Goal: Complete application form

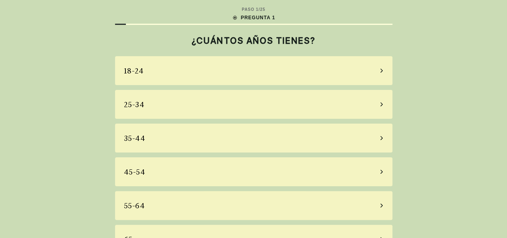
click at [362, 130] on div "35-44" at bounding box center [253, 137] width 277 height 29
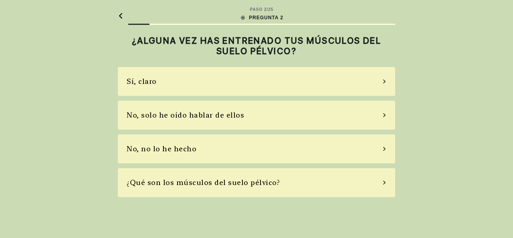
click at [372, 116] on div "No, solo he oído hablar de ellos" at bounding box center [256, 115] width 277 height 29
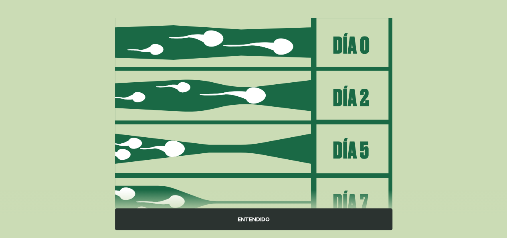
scroll to position [136, 0]
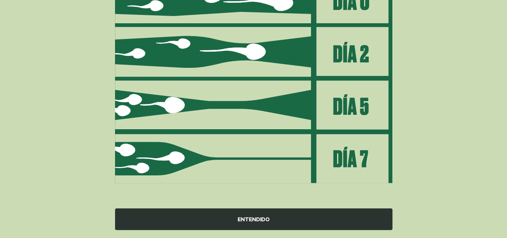
click at [333, 212] on div "ENTENDIDO" at bounding box center [253, 219] width 277 height 22
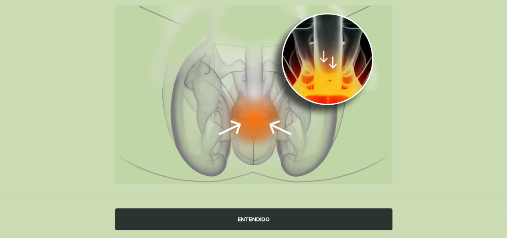
scroll to position [0, 0]
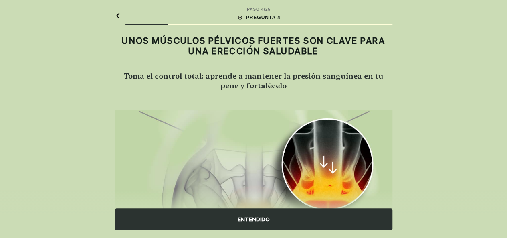
click at [306, 218] on div "ENTENDIDO" at bounding box center [253, 219] width 277 height 22
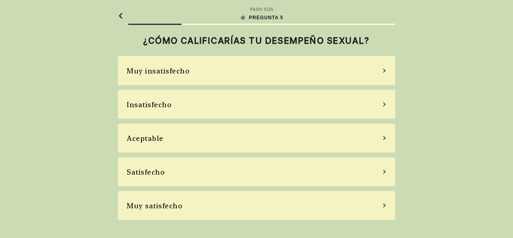
click at [364, 168] on div "Satisfecho" at bounding box center [256, 171] width 277 height 29
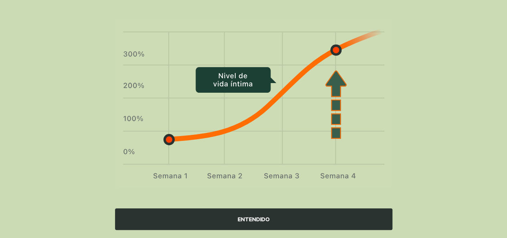
scroll to position [62, 0]
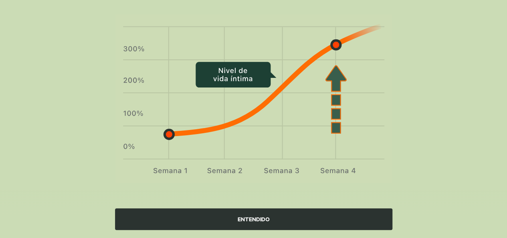
click at [308, 218] on div "ENTENDIDO" at bounding box center [253, 219] width 277 height 22
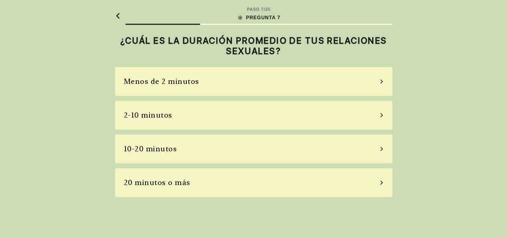
scroll to position [0, 0]
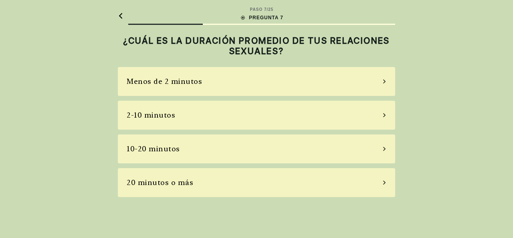
click at [381, 151] on div "10-20 minutos" at bounding box center [256, 148] width 277 height 29
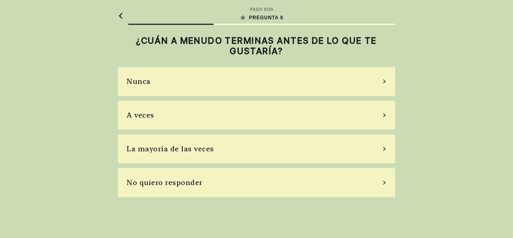
click at [368, 149] on div "La mayoría de las veces" at bounding box center [256, 148] width 277 height 29
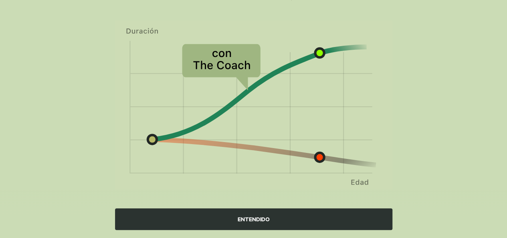
scroll to position [97, 0]
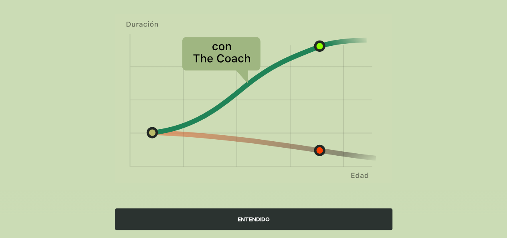
click at [363, 216] on div "ENTENDIDO" at bounding box center [253, 219] width 277 height 22
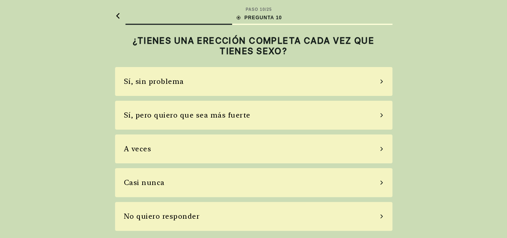
scroll to position [0, 0]
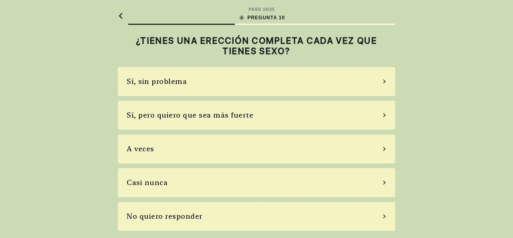
click at [345, 148] on div "A veces" at bounding box center [256, 148] width 277 height 29
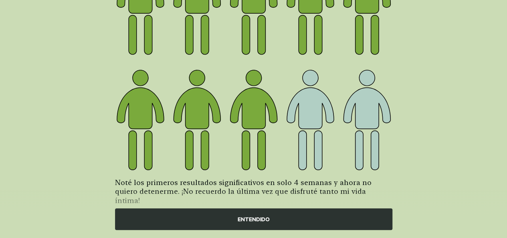
scroll to position [151, 0]
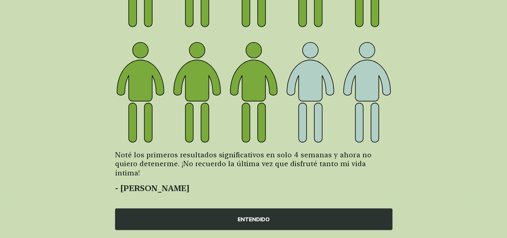
click at [353, 218] on div "ENTENDIDO" at bounding box center [253, 219] width 277 height 22
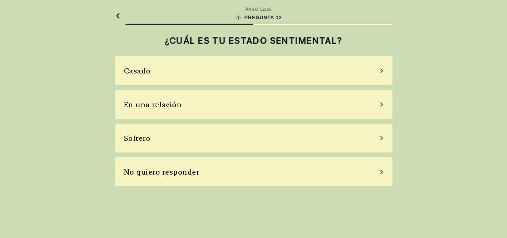
scroll to position [0, 0]
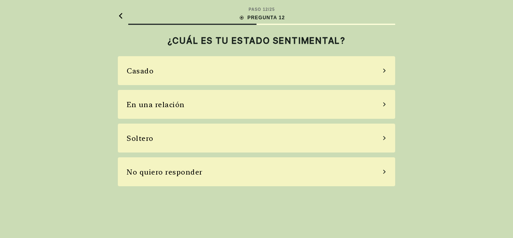
click at [378, 139] on div "Soltero" at bounding box center [256, 137] width 277 height 29
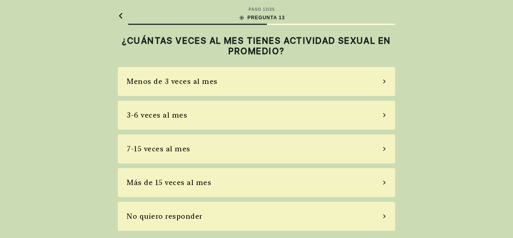
click at [376, 78] on div "Menos de 3 veces al mes" at bounding box center [256, 81] width 277 height 29
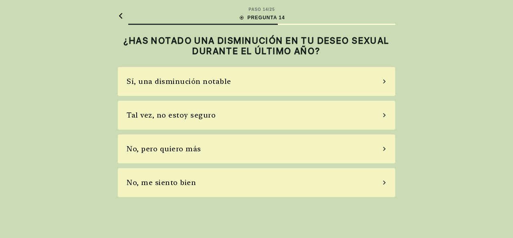
click at [359, 146] on div "No, pero quiero más" at bounding box center [256, 148] width 277 height 29
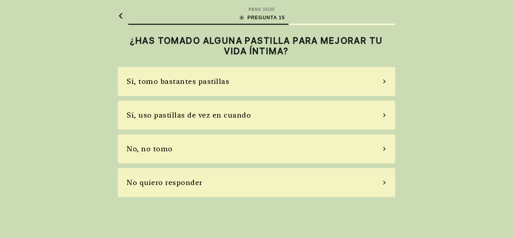
click at [355, 149] on div "No, no tomo" at bounding box center [256, 148] width 277 height 29
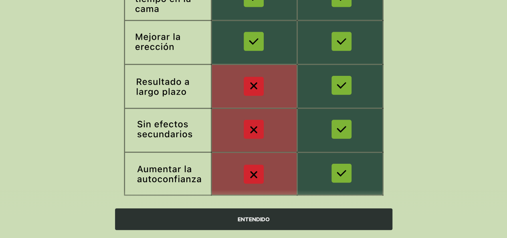
scroll to position [187, 0]
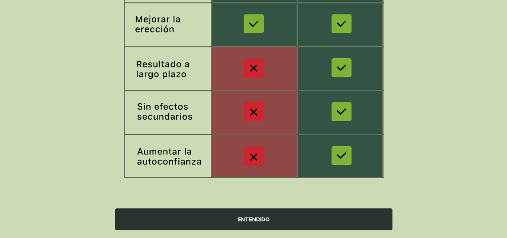
click at [349, 218] on div "ENTENDIDO" at bounding box center [253, 219] width 277 height 22
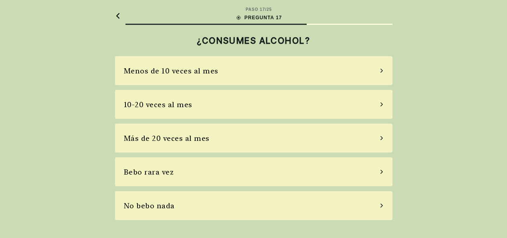
scroll to position [0, 0]
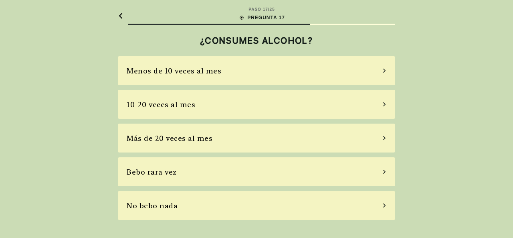
click at [374, 73] on div "Menos de 10 veces al mes" at bounding box center [256, 70] width 277 height 29
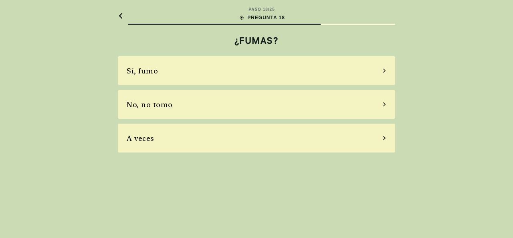
click at [369, 135] on div "A veces" at bounding box center [256, 137] width 277 height 29
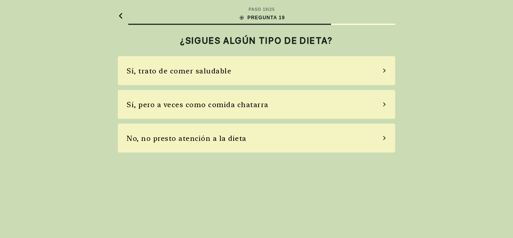
click at [354, 107] on div "Sí, pero a veces como comida chatarra" at bounding box center [256, 104] width 277 height 29
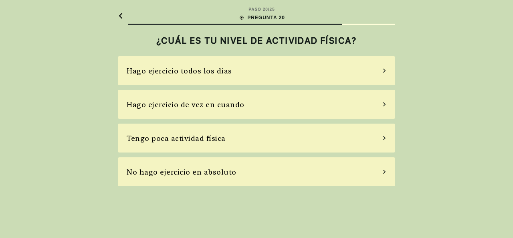
click at [361, 106] on div "Hago ejercicio de vez en cuando" at bounding box center [256, 104] width 277 height 29
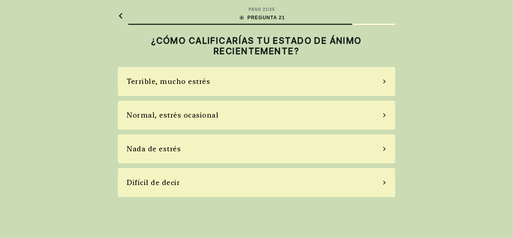
click at [361, 80] on div "Terrible, mucho estrés" at bounding box center [256, 81] width 277 height 29
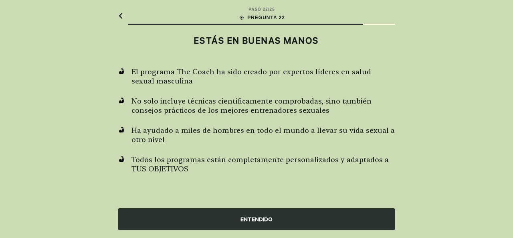
click at [334, 212] on div "ENTENDIDO" at bounding box center [256, 219] width 277 height 22
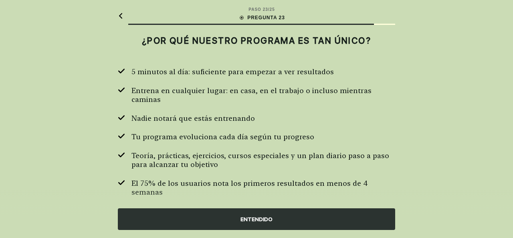
click at [334, 212] on div "ENTENDIDO" at bounding box center [256, 219] width 277 height 22
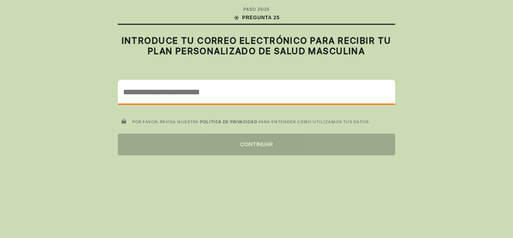
click at [308, 97] on input "email" at bounding box center [256, 91] width 276 height 23
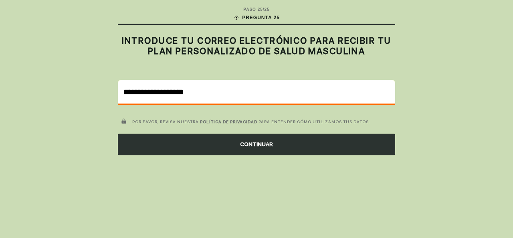
type input "**********"
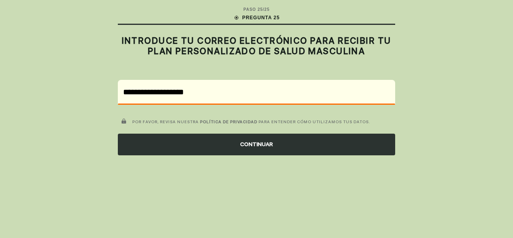
click at [291, 147] on div "CONTINUAR" at bounding box center [256, 144] width 277 height 22
